Goal: Transaction & Acquisition: Obtain resource

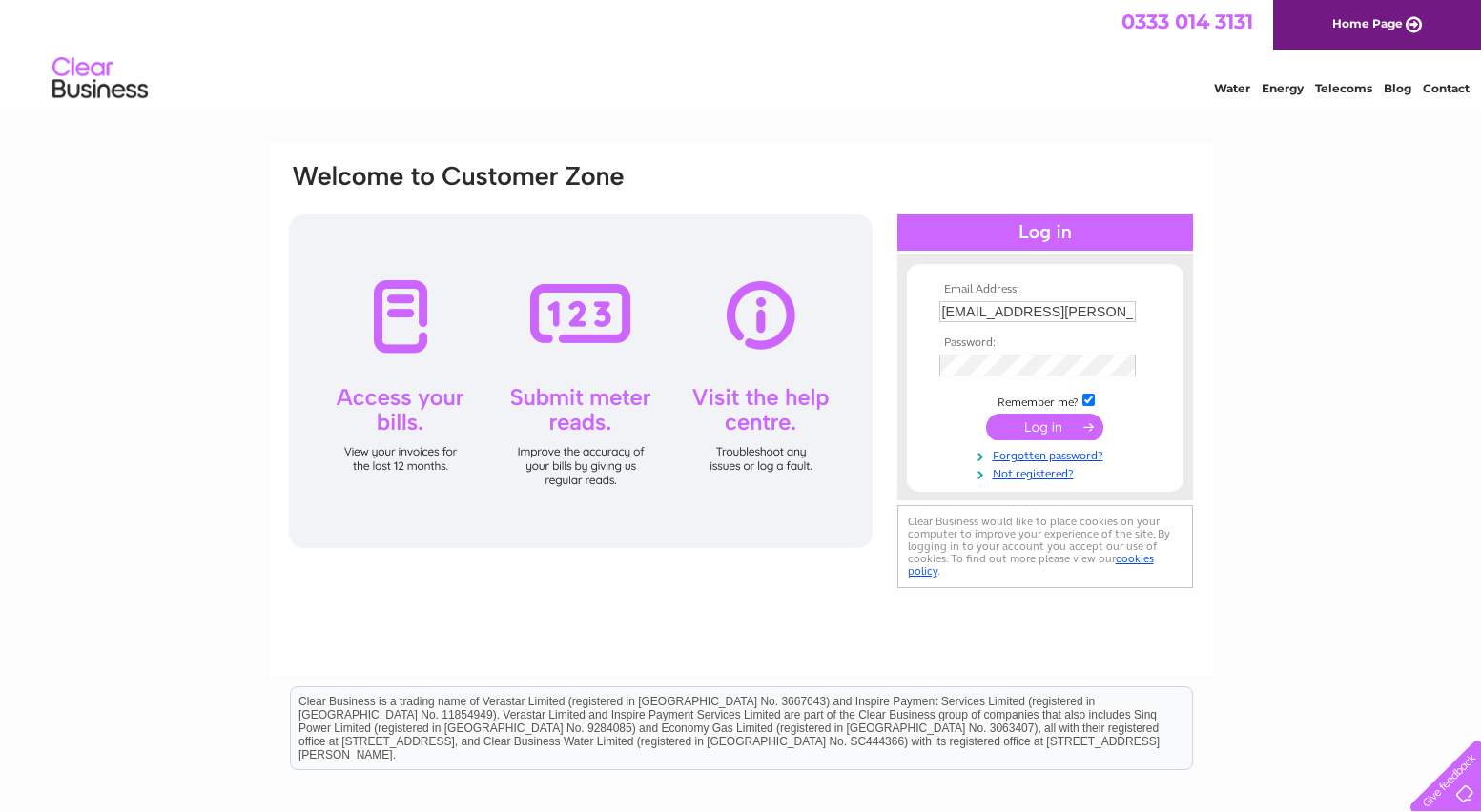
click at [1063, 432] on input "submit" at bounding box center [1045, 427] width 117 height 27
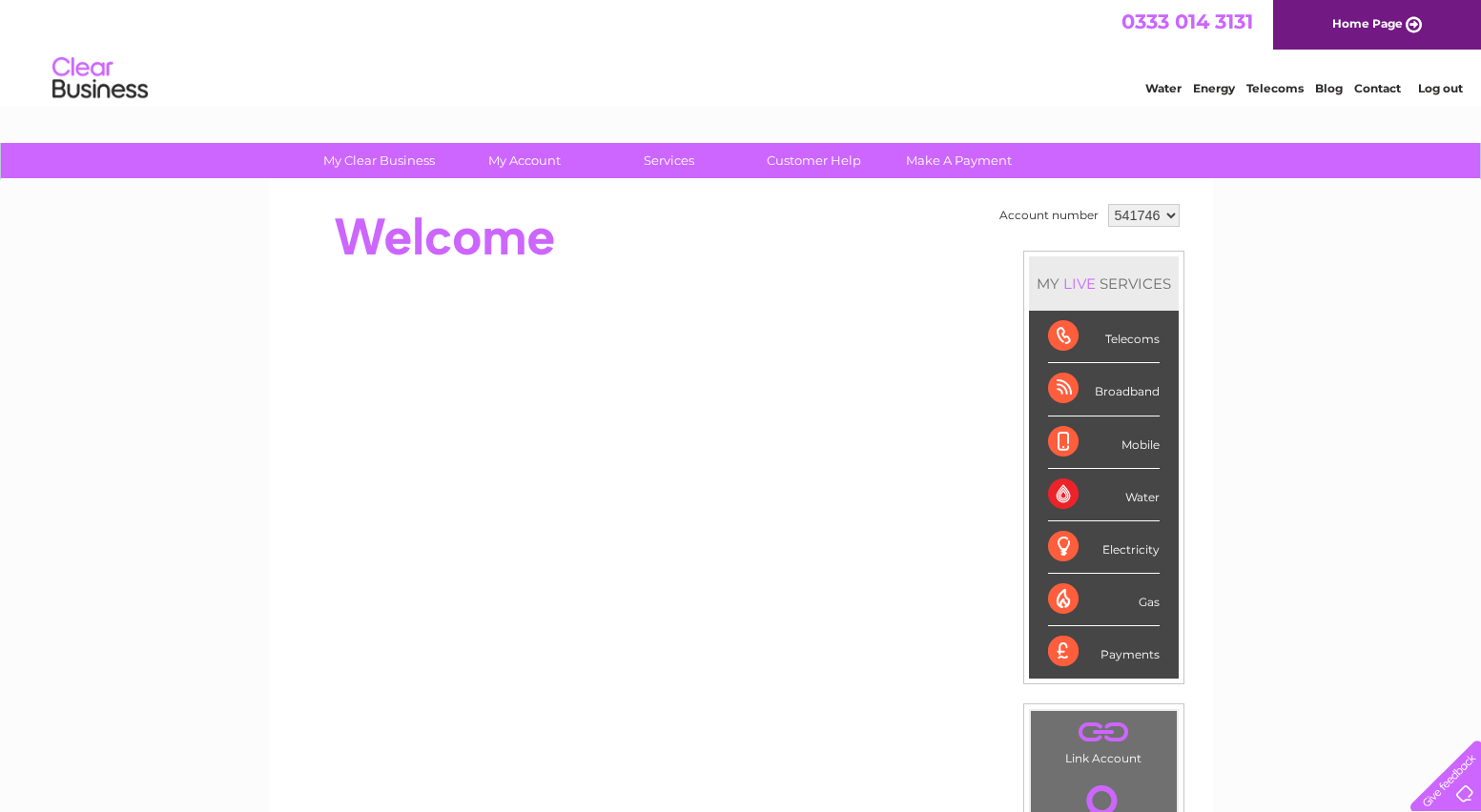
drag, startPoint x: 1165, startPoint y: 213, endPoint x: 1262, endPoint y: 491, distance: 294.4
click at [1262, 491] on div "My Clear Business Login Details My Details My Preferences Link Account My Accou…" at bounding box center [740, 679] width 1481 height 1072
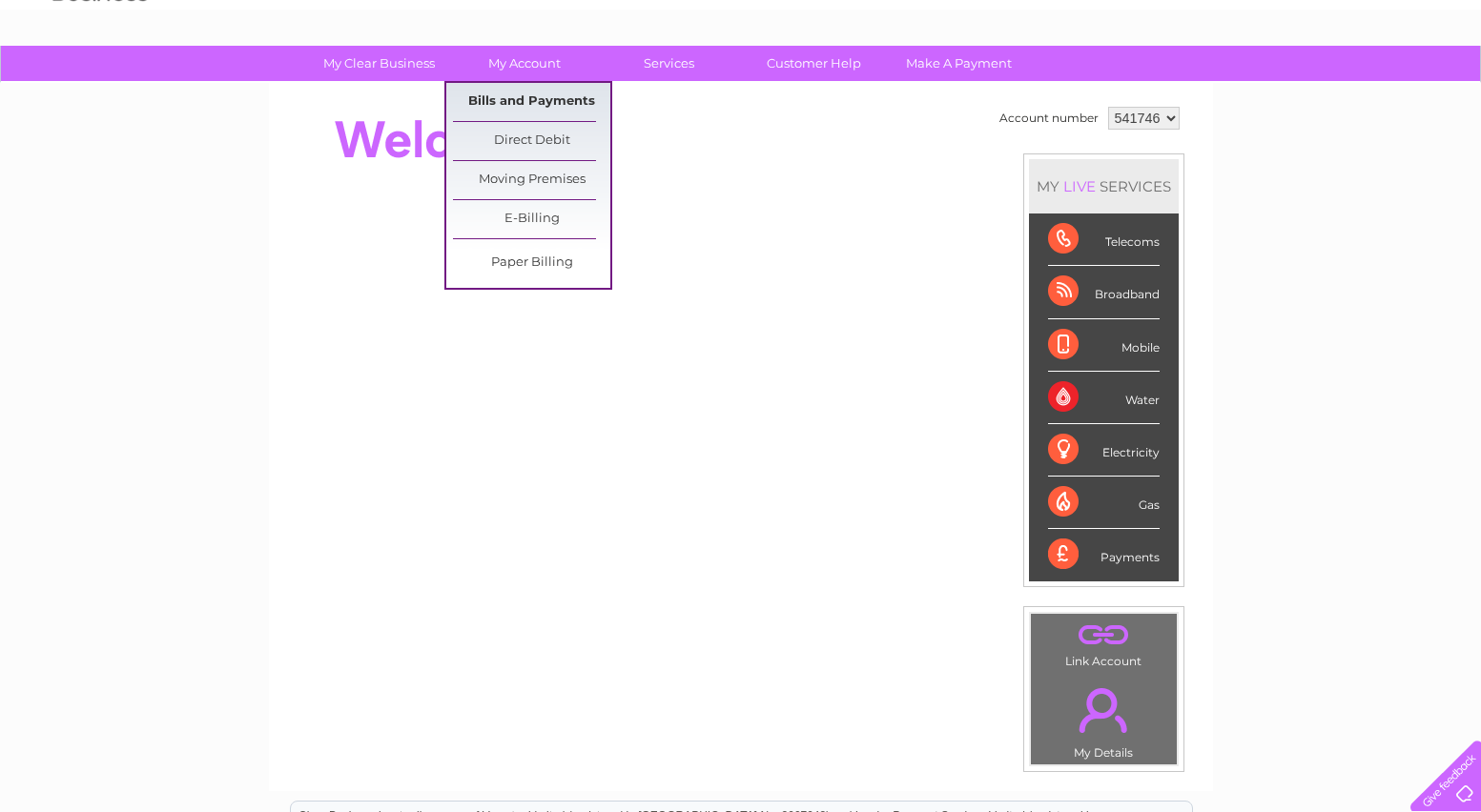
click at [559, 102] on link "Bills and Payments" at bounding box center [531, 102] width 157 height 38
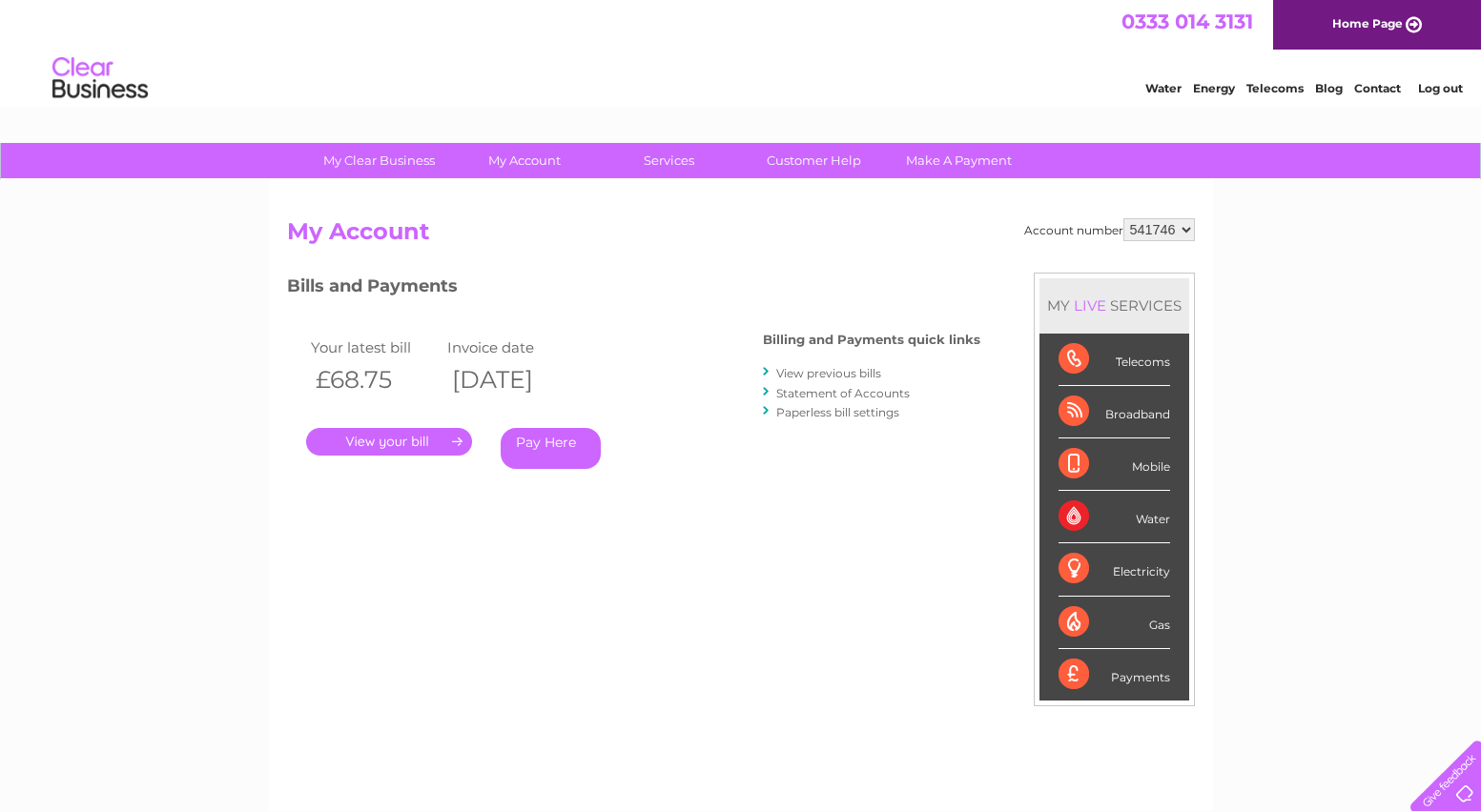
click at [414, 441] on link "." at bounding box center [389, 442] width 166 height 28
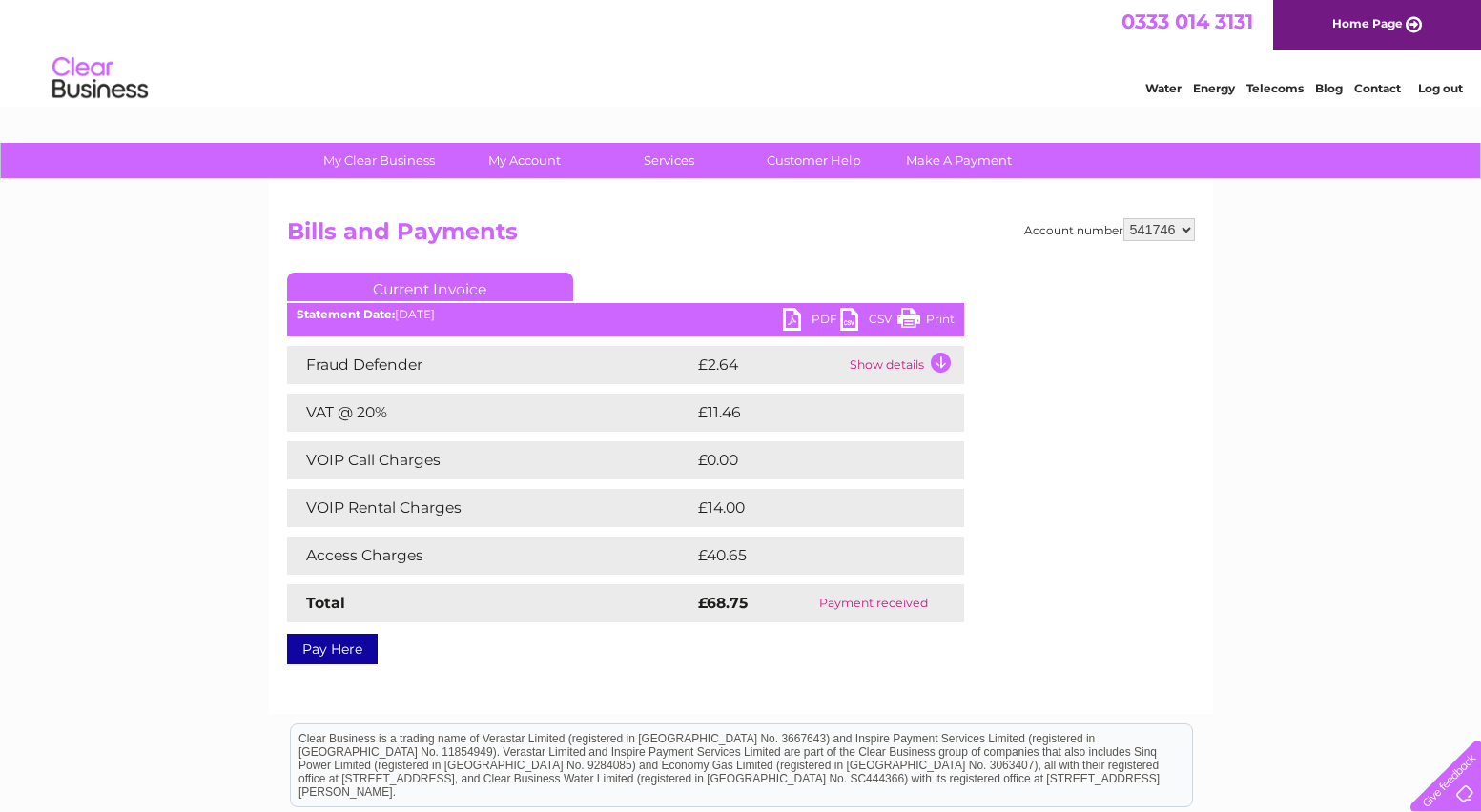
click at [810, 319] on link "PDF" at bounding box center [811, 322] width 57 height 28
